Goal: Transaction & Acquisition: Obtain resource

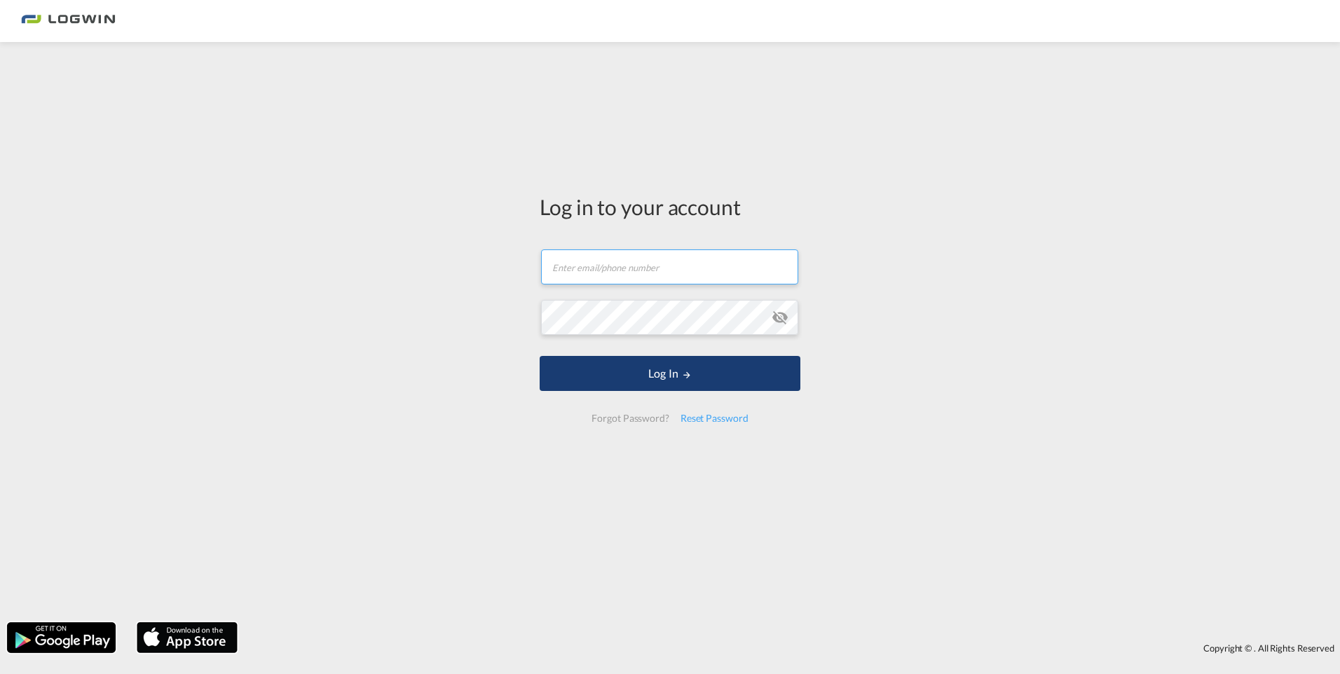
type input "[PERSON_NAME][EMAIL_ADDRESS][DOMAIN_NAME]"
click at [659, 358] on button "Log In" at bounding box center [670, 373] width 261 height 35
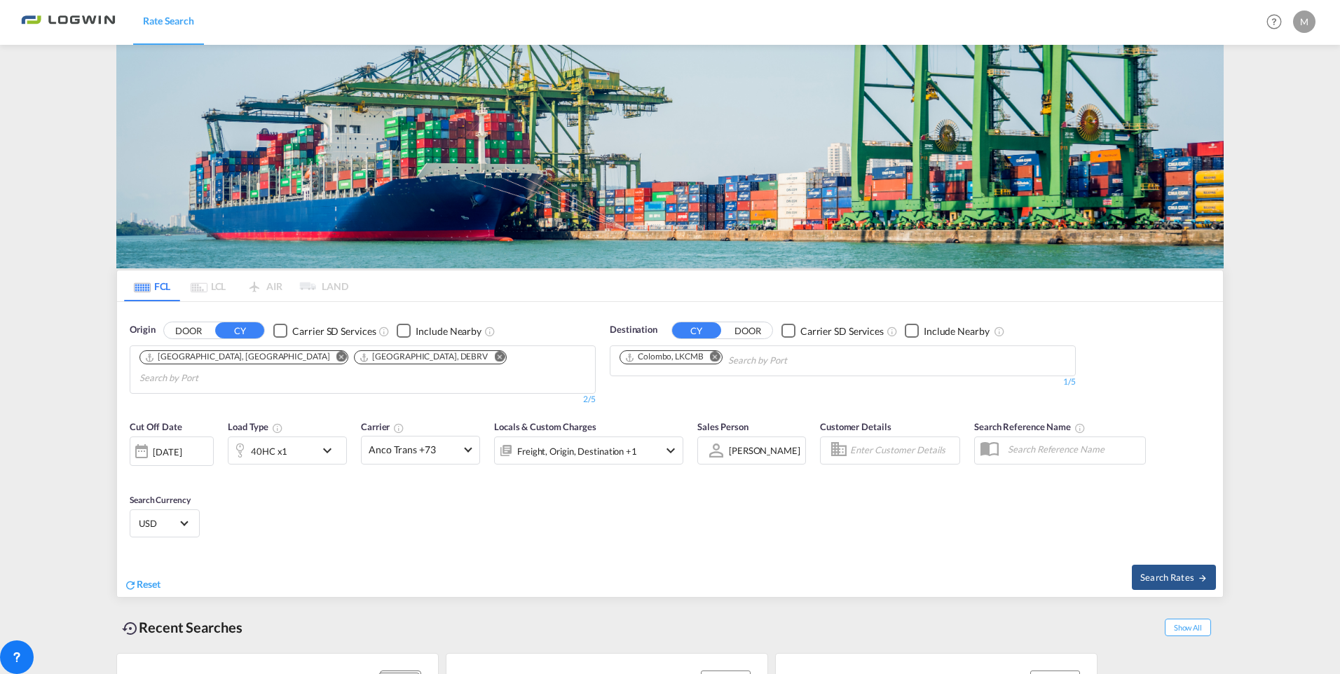
click at [238, 146] on img at bounding box center [669, 157] width 1107 height 224
click at [336, 357] on md-icon "Remove" at bounding box center [341, 357] width 11 height 11
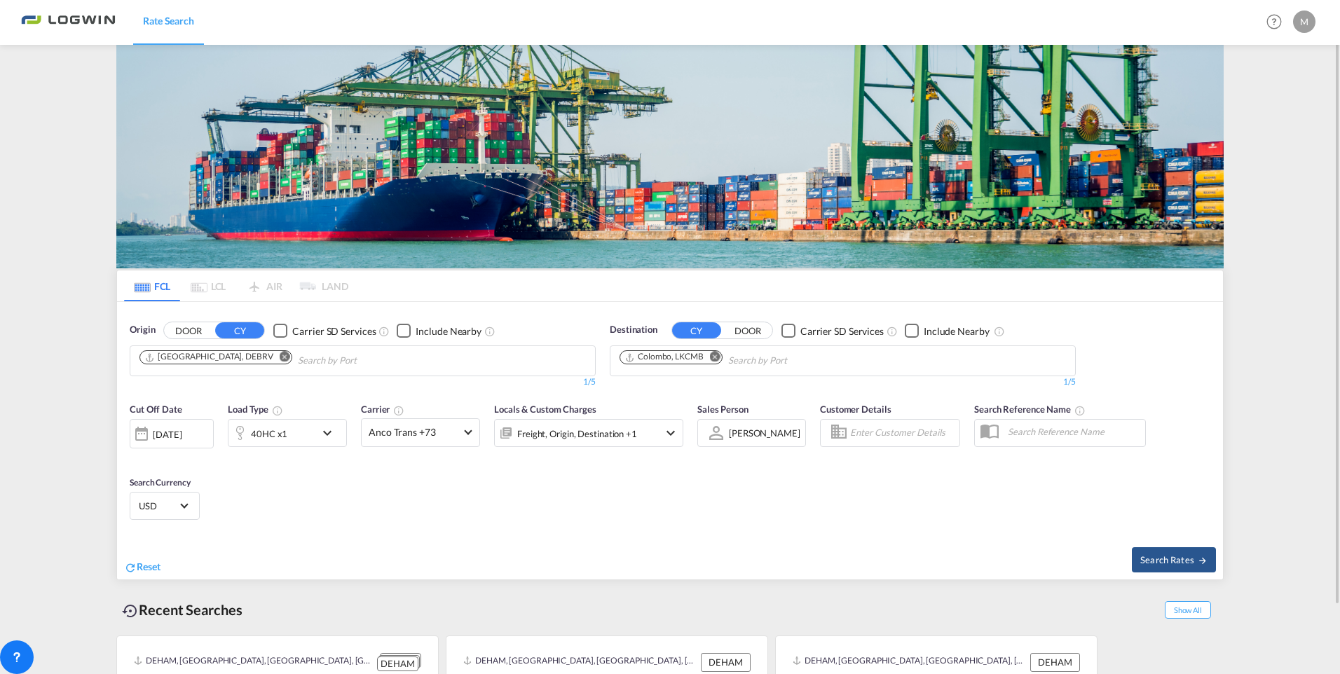
click at [714, 355] on md-icon "Remove" at bounding box center [715, 357] width 11 height 11
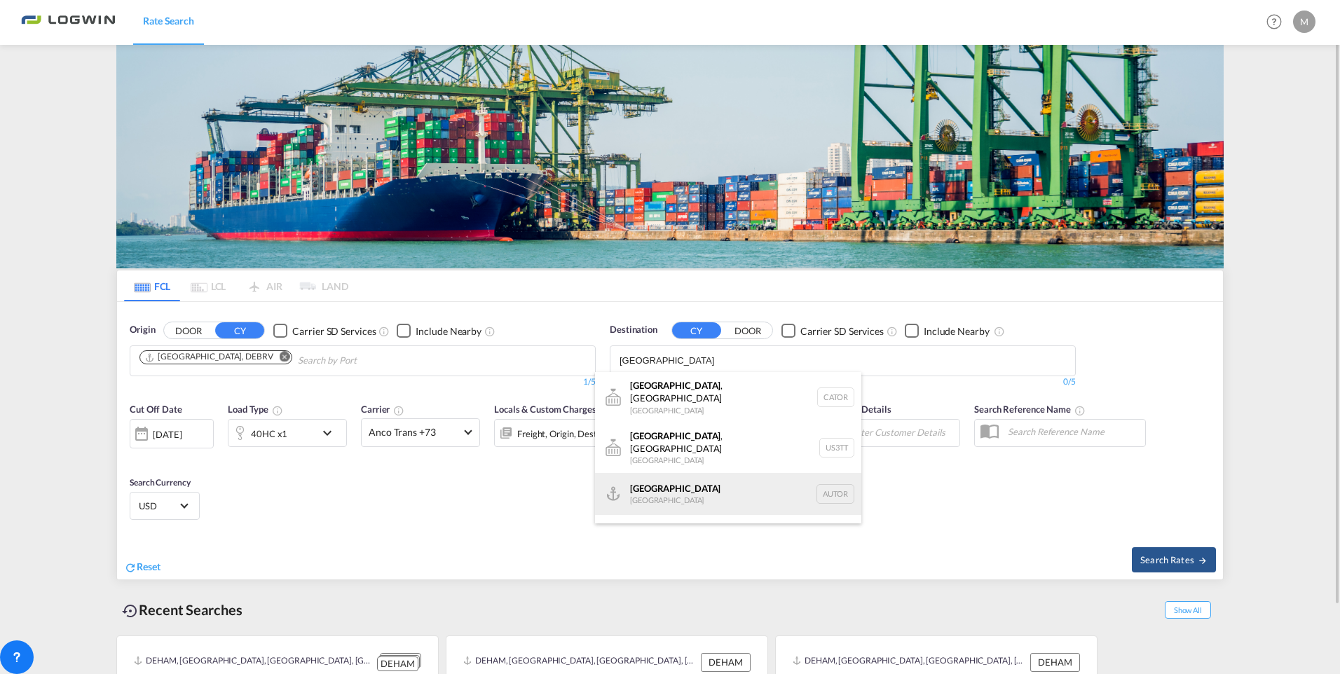
type input "[GEOGRAPHIC_DATA]"
click at [704, 473] on div "[GEOGRAPHIC_DATA] [GEOGRAPHIC_DATA] AUTOR" at bounding box center [728, 494] width 266 height 42
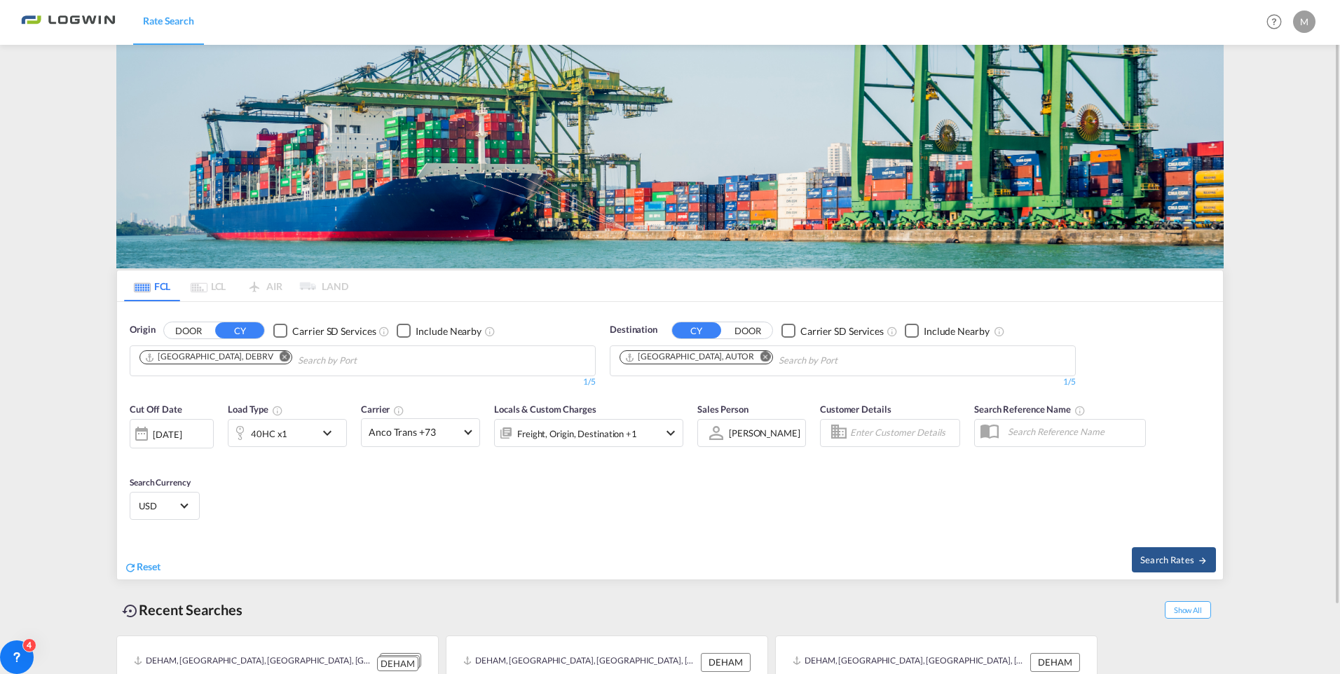
click at [760, 357] on md-icon "Remove" at bounding box center [765, 357] width 11 height 11
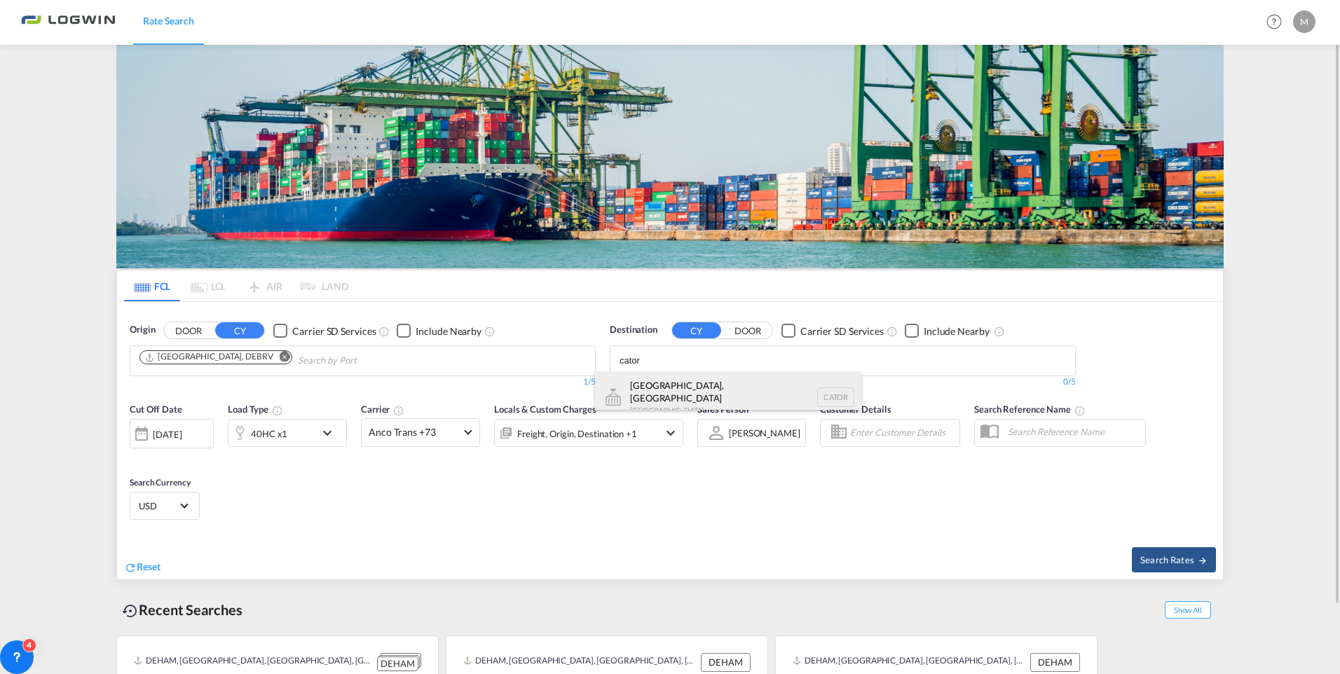
type input "cator"
click at [701, 384] on div "[GEOGRAPHIC_DATA], ON [GEOGRAPHIC_DATA] CATOR" at bounding box center [728, 397] width 266 height 50
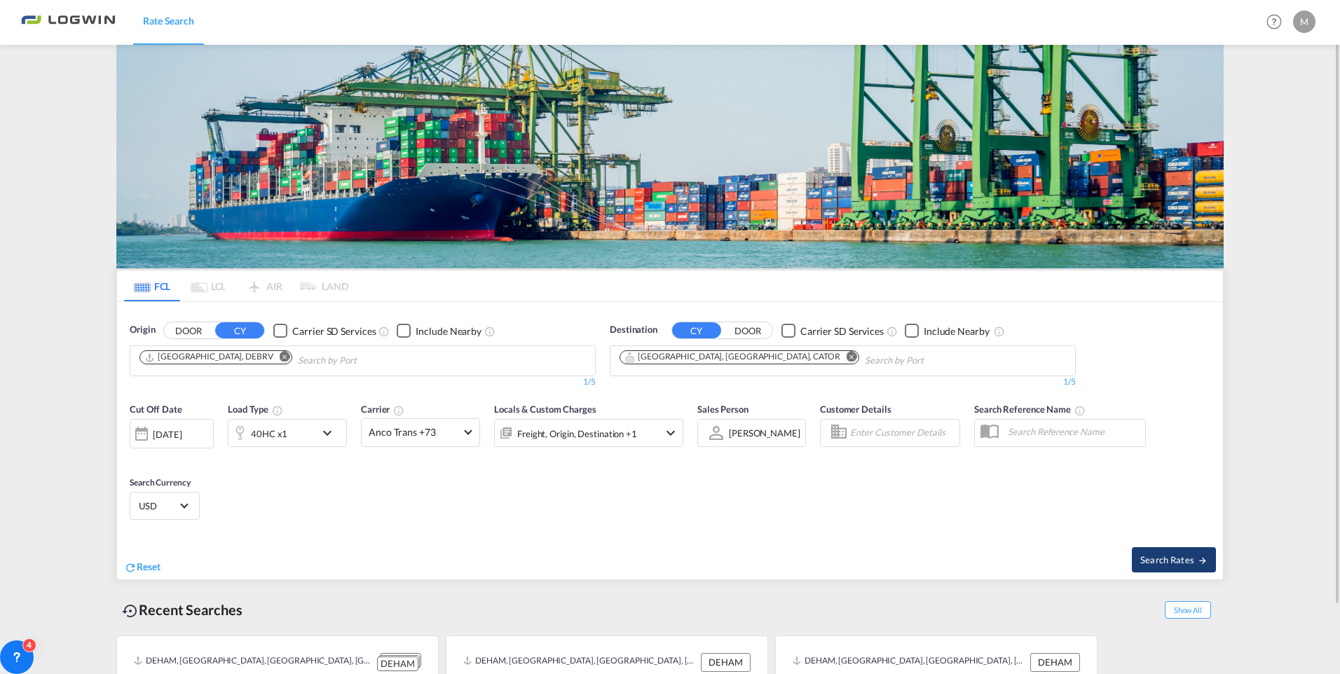
click at [1189, 563] on span "Search Rates" at bounding box center [1173, 559] width 67 height 11
type input "DEBRV to CATOR / [DATE]"
